Goal: Share content: Share content

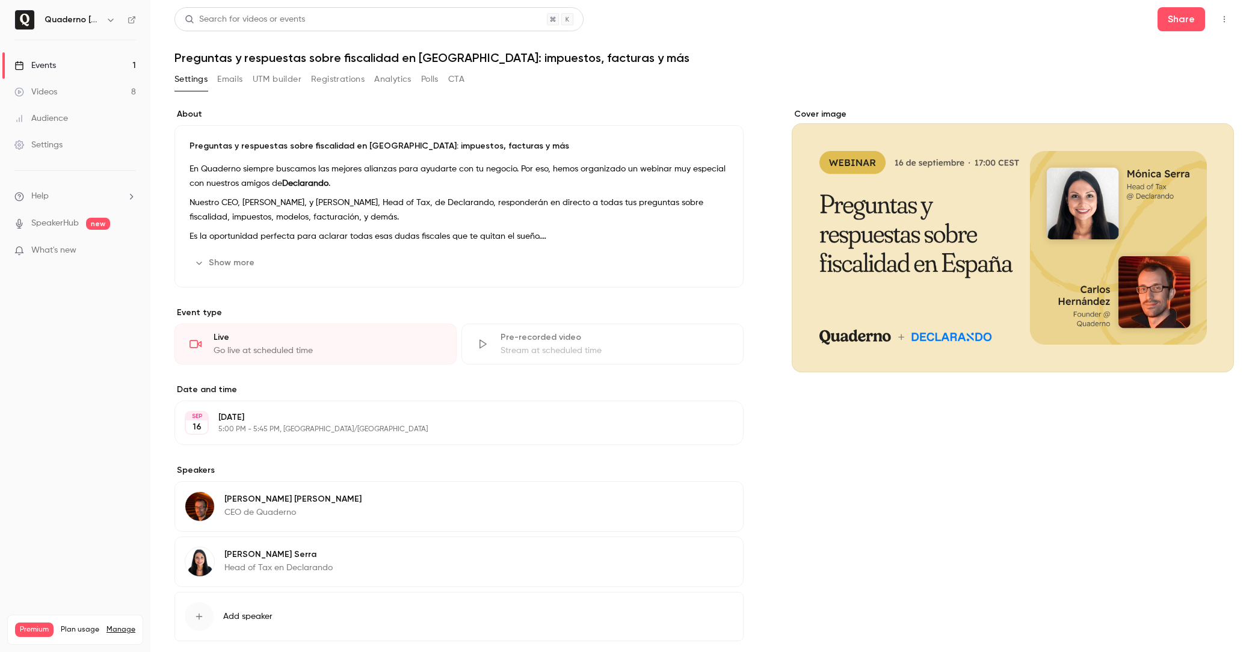
click at [915, 485] on div "Cover image" at bounding box center [1013, 394] width 442 height 572
click at [1184, 24] on button "Share" at bounding box center [1182, 19] width 48 height 24
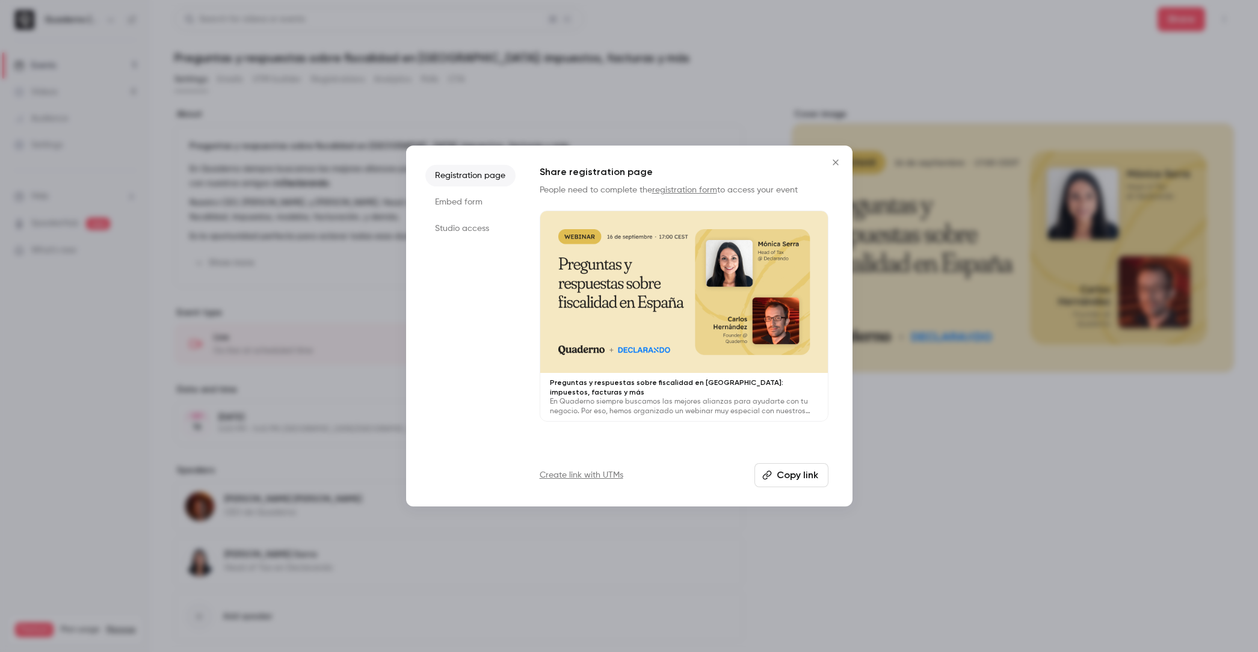
click at [835, 165] on icon "Close" at bounding box center [835, 163] width 14 height 10
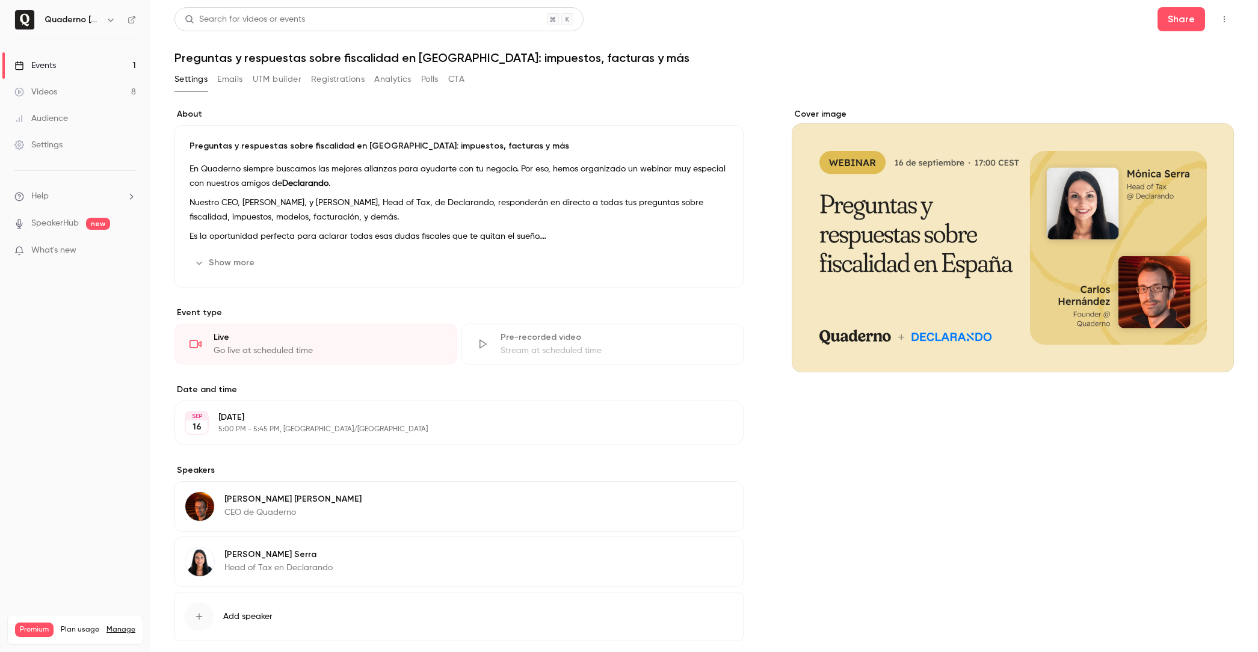
click at [105, 247] on p "What's new" at bounding box center [65, 250] width 102 height 13
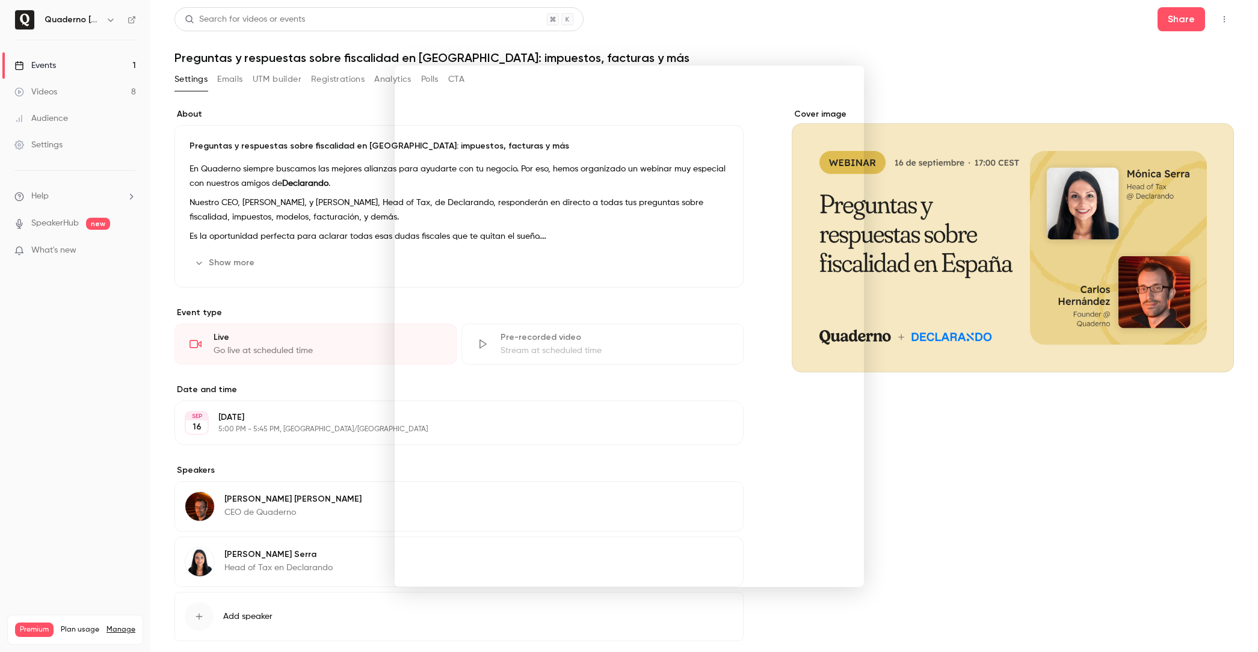
click at [936, 441] on div at bounding box center [629, 326] width 1258 height 652
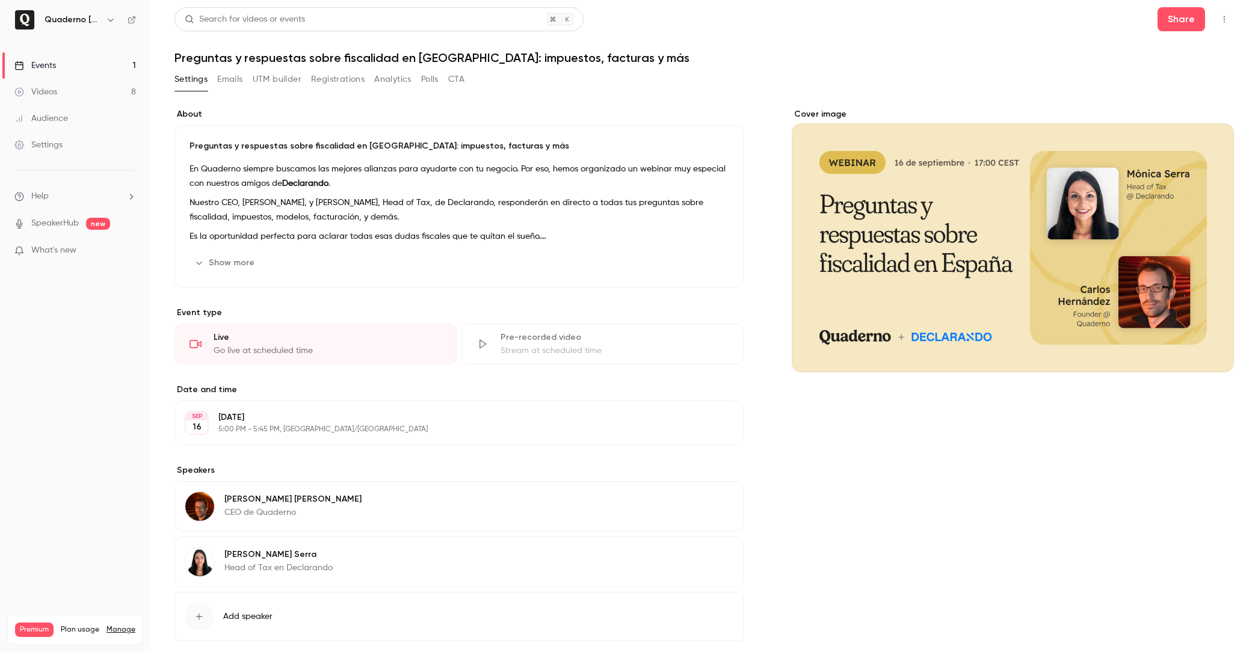
click at [90, 58] on link "Events 1" at bounding box center [75, 65] width 150 height 26
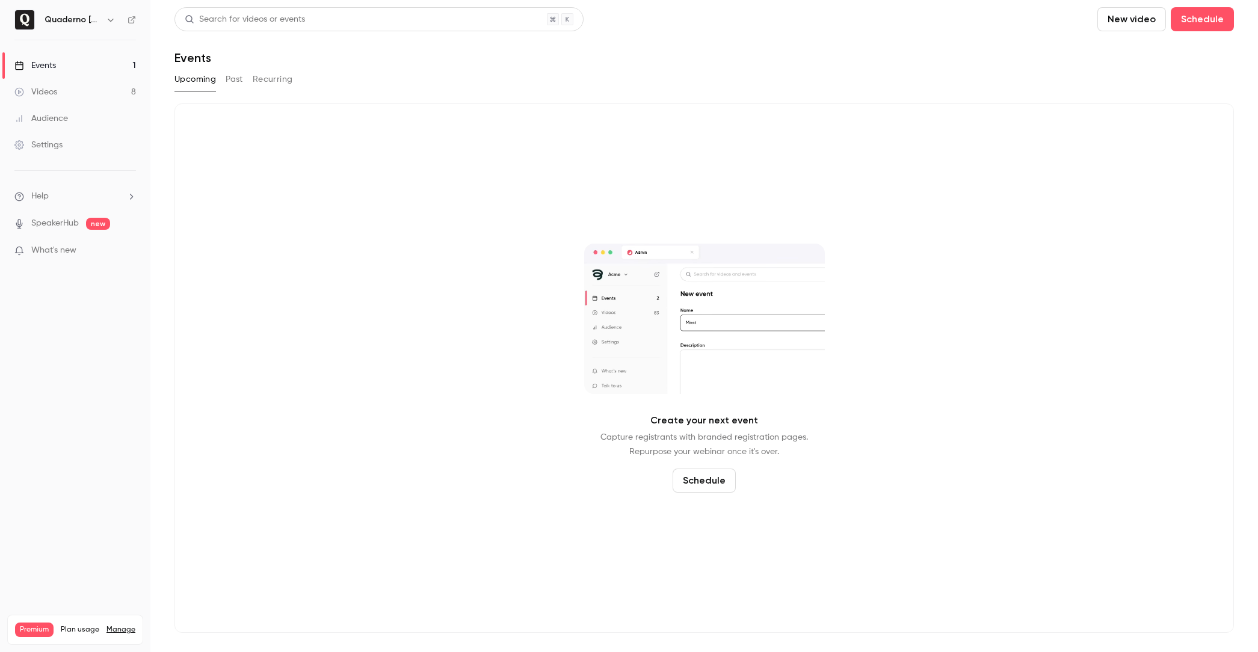
click at [57, 88] on link "Videos 8" at bounding box center [75, 92] width 150 height 26
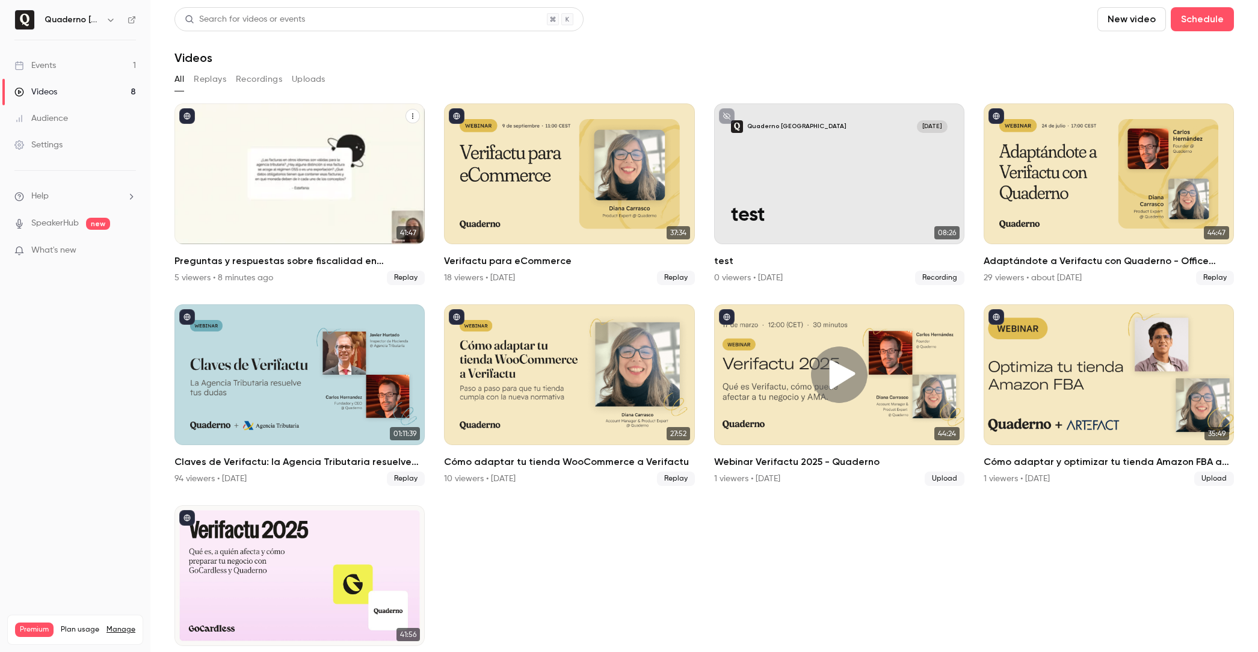
click at [414, 120] on button "Preguntas y respuestas sobre fiscalidad en España: impuestos, facturas y más" at bounding box center [413, 116] width 14 height 14
click at [374, 141] on div "Share" at bounding box center [364, 144] width 94 height 12
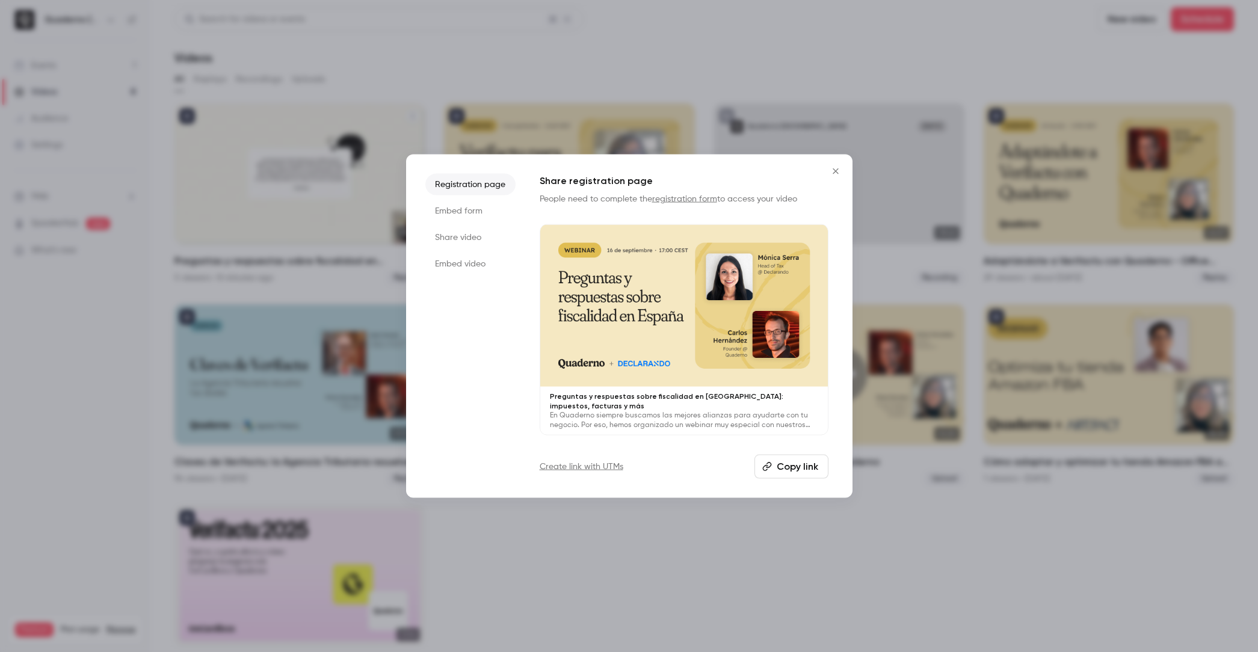
click at [425, 243] on li "Share video" at bounding box center [470, 238] width 90 height 22
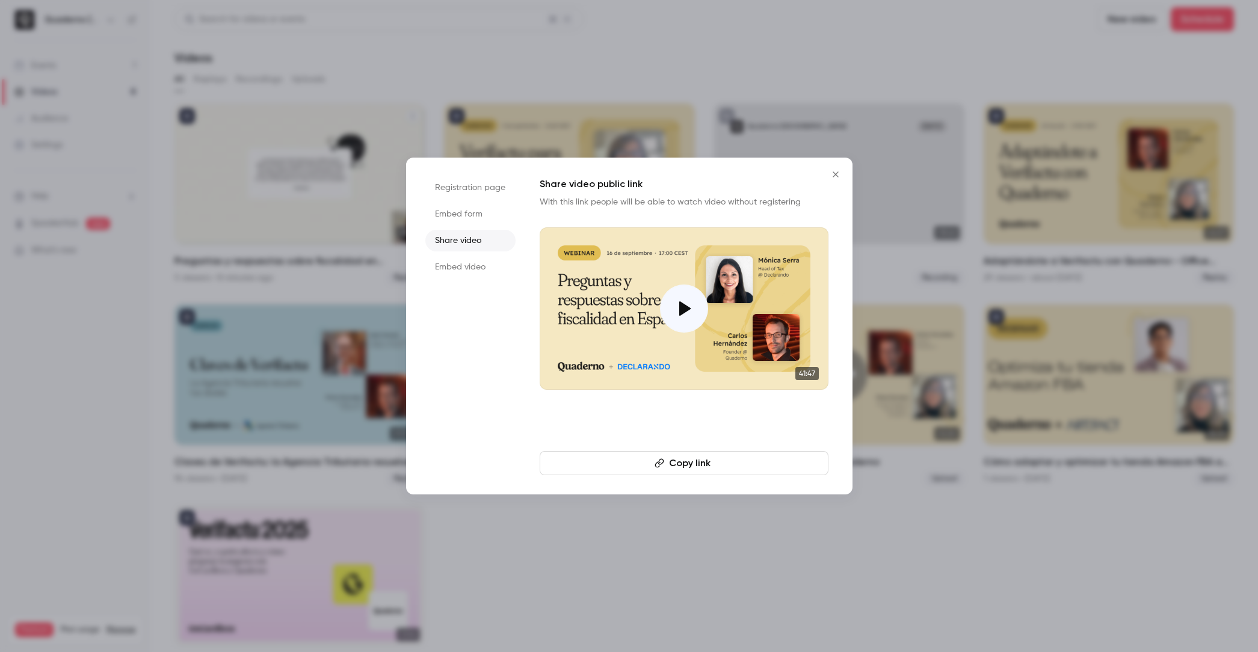
click at [696, 459] on button "Copy link" at bounding box center [684, 463] width 289 height 24
